Goal: Transaction & Acquisition: Purchase product/service

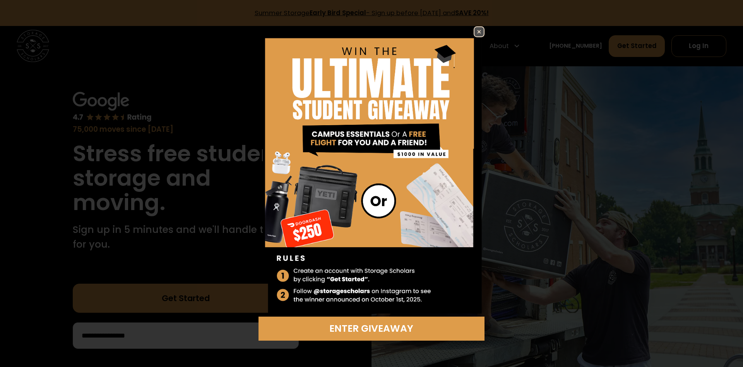
click at [476, 30] on img at bounding box center [479, 31] width 9 height 9
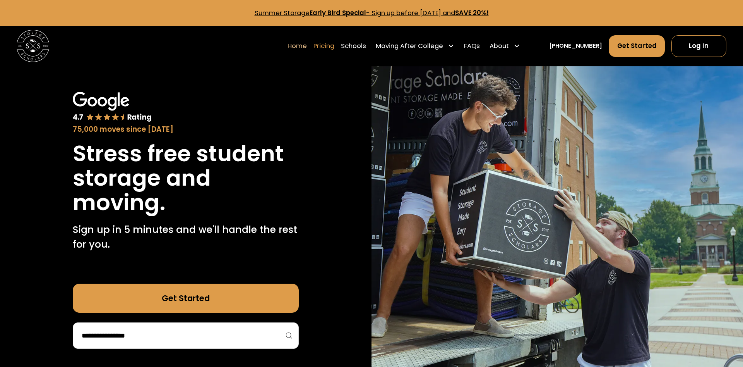
click at [327, 43] on link "Pricing" at bounding box center [324, 46] width 21 height 22
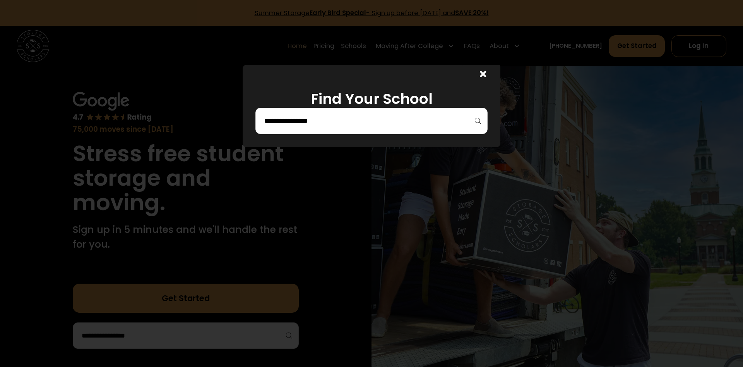
click at [415, 122] on input "search" at bounding box center [372, 120] width 216 height 13
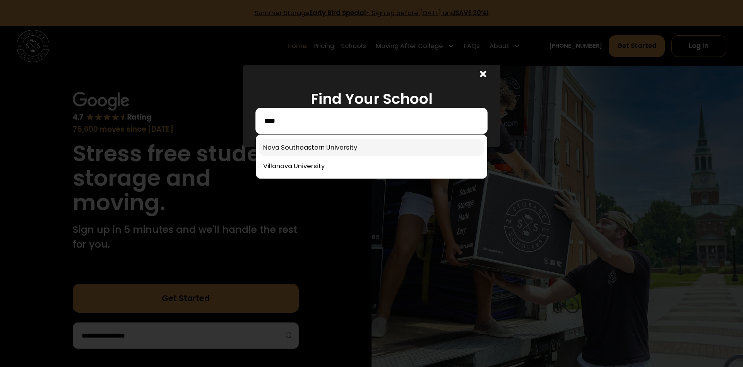
type input "****"
click at [331, 147] on link at bounding box center [371, 147] width 224 height 17
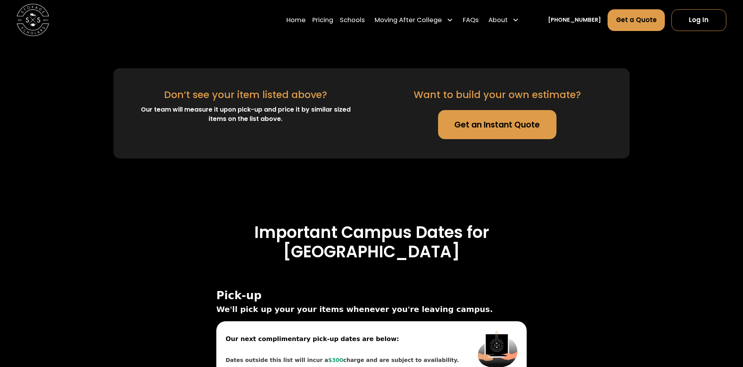
scroll to position [2046, 0]
